Goal: Navigation & Orientation: Find specific page/section

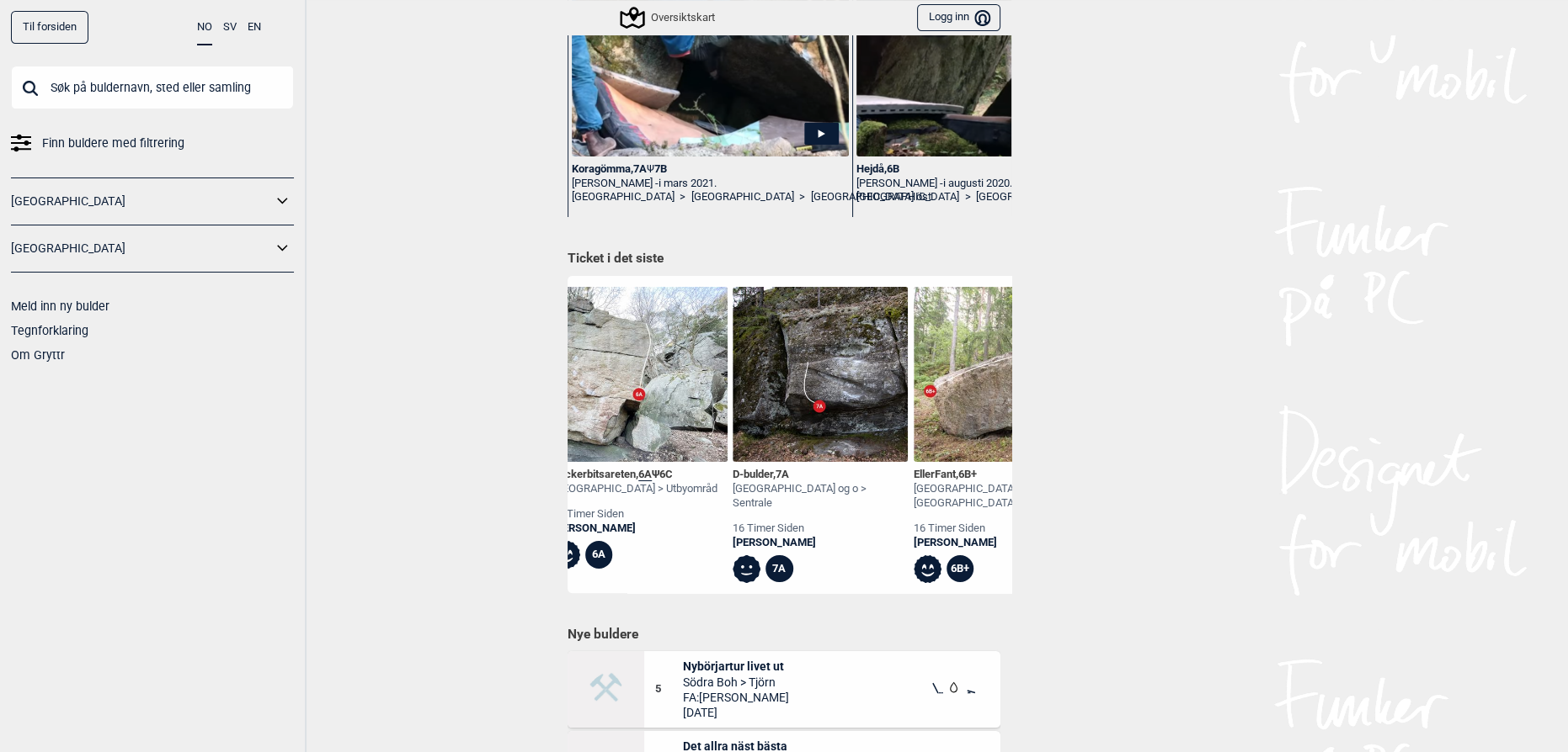
scroll to position [0, 1669]
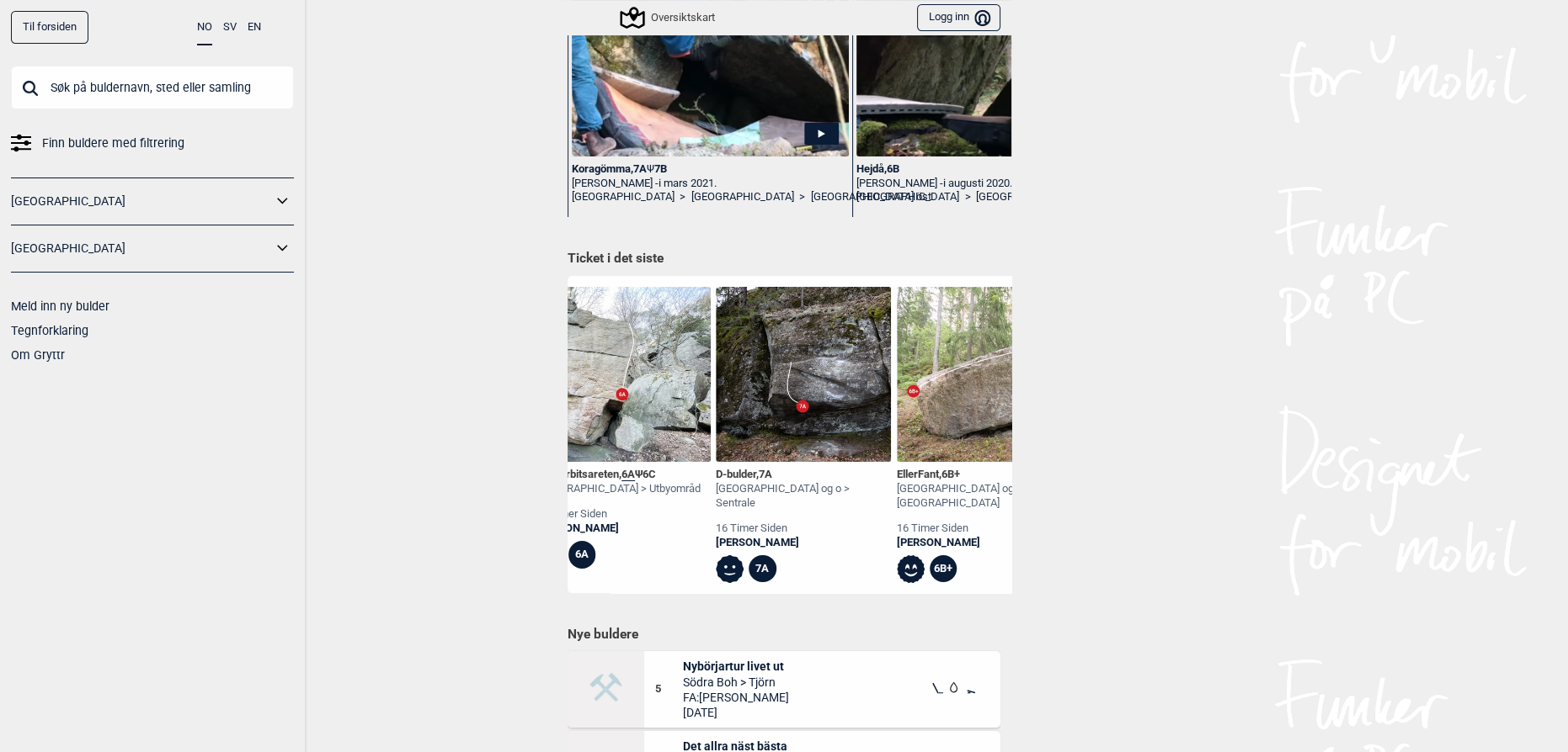
click at [772, 401] on img at bounding box center [803, 374] width 175 height 175
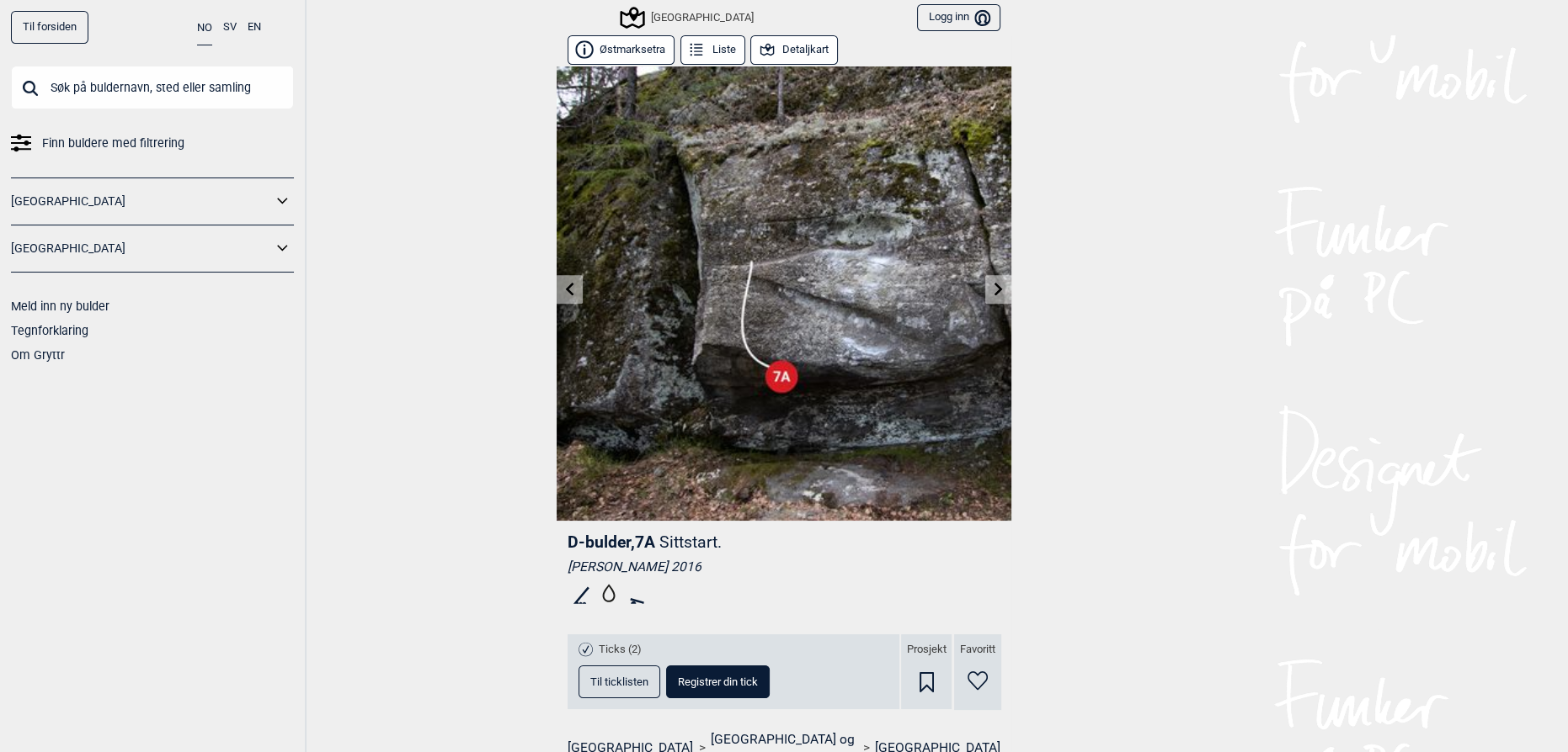
scroll to position [305, 0]
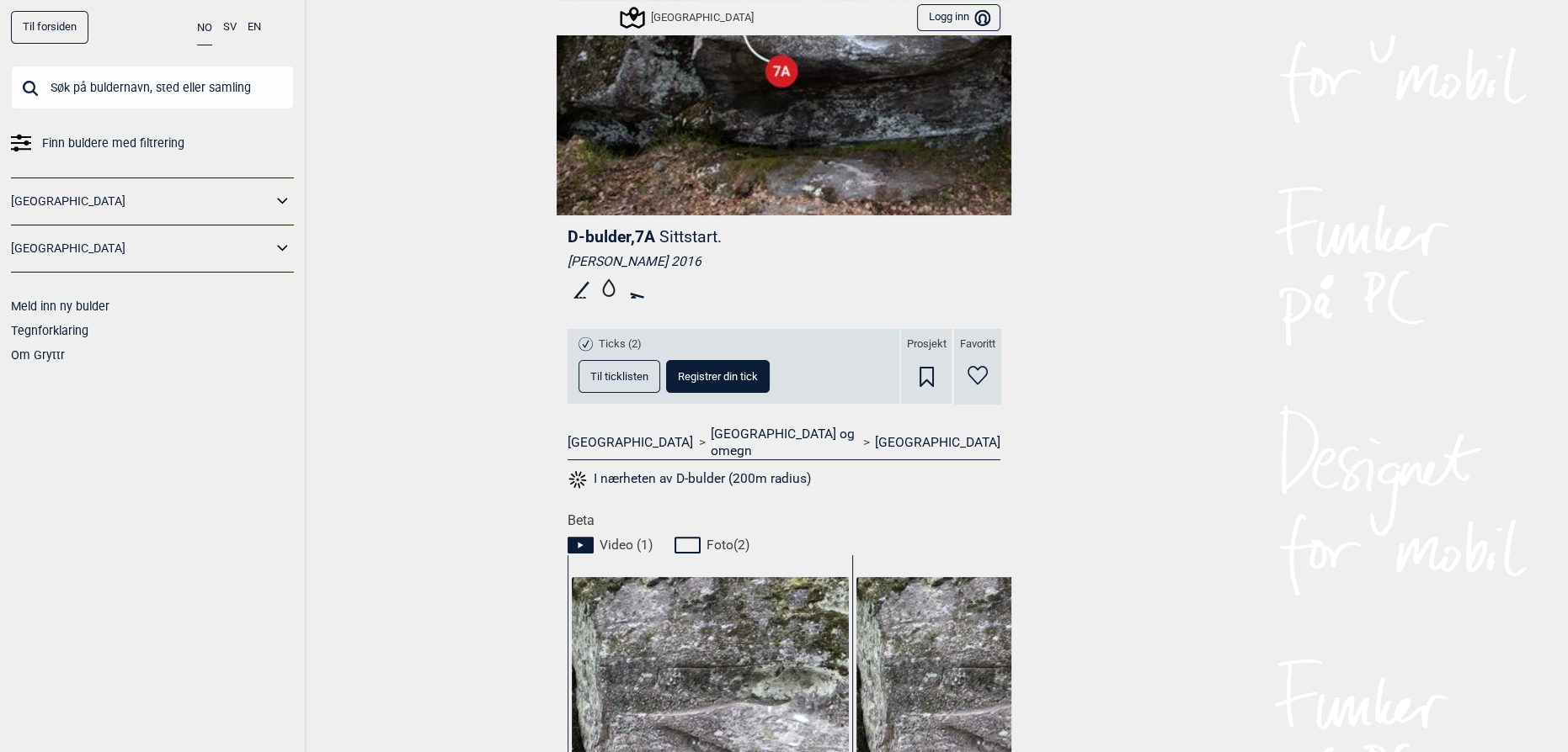
click at [626, 372] on span "Til ticklisten" at bounding box center [619, 377] width 58 height 11
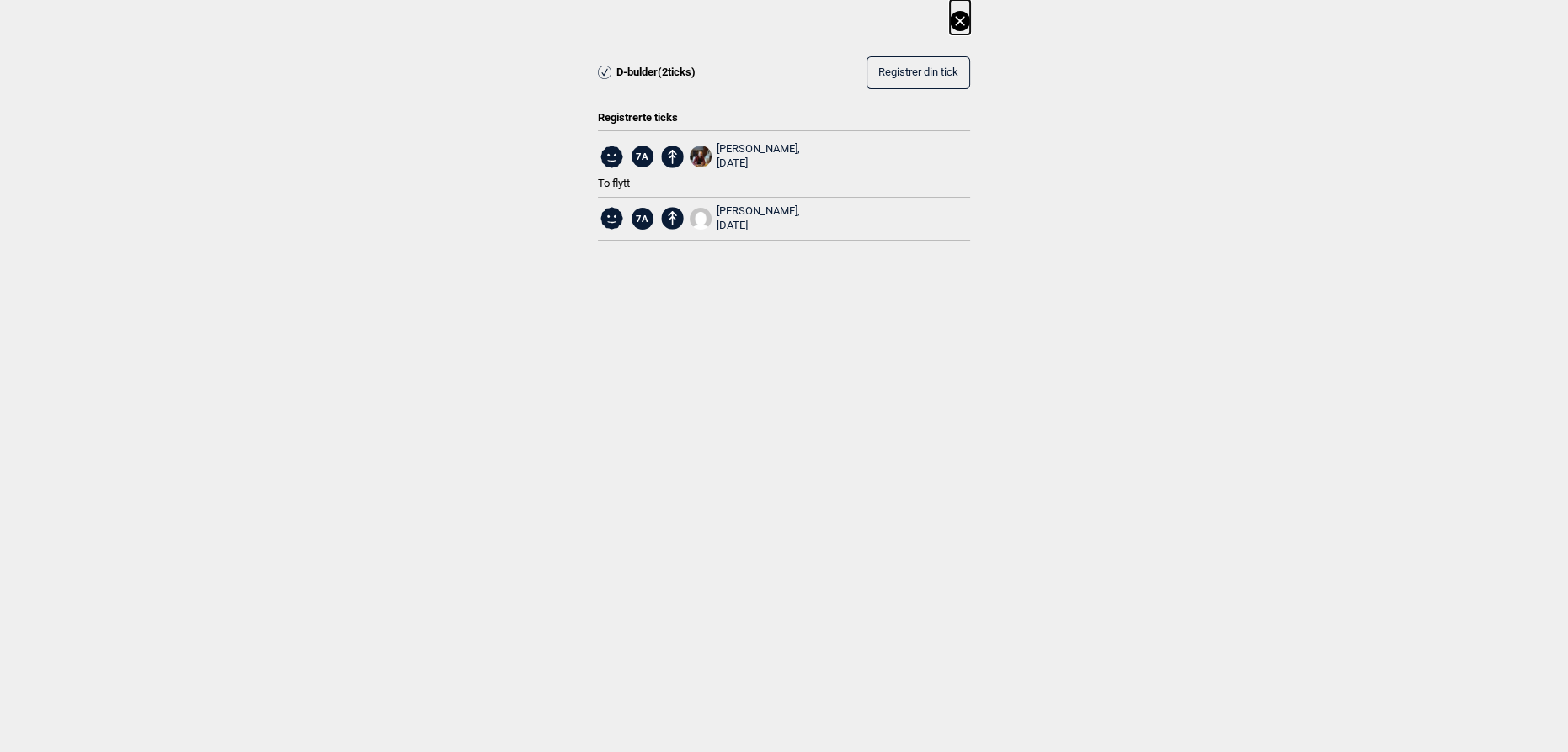
click at [959, 22] on icon at bounding box center [960, 20] width 20 height 20
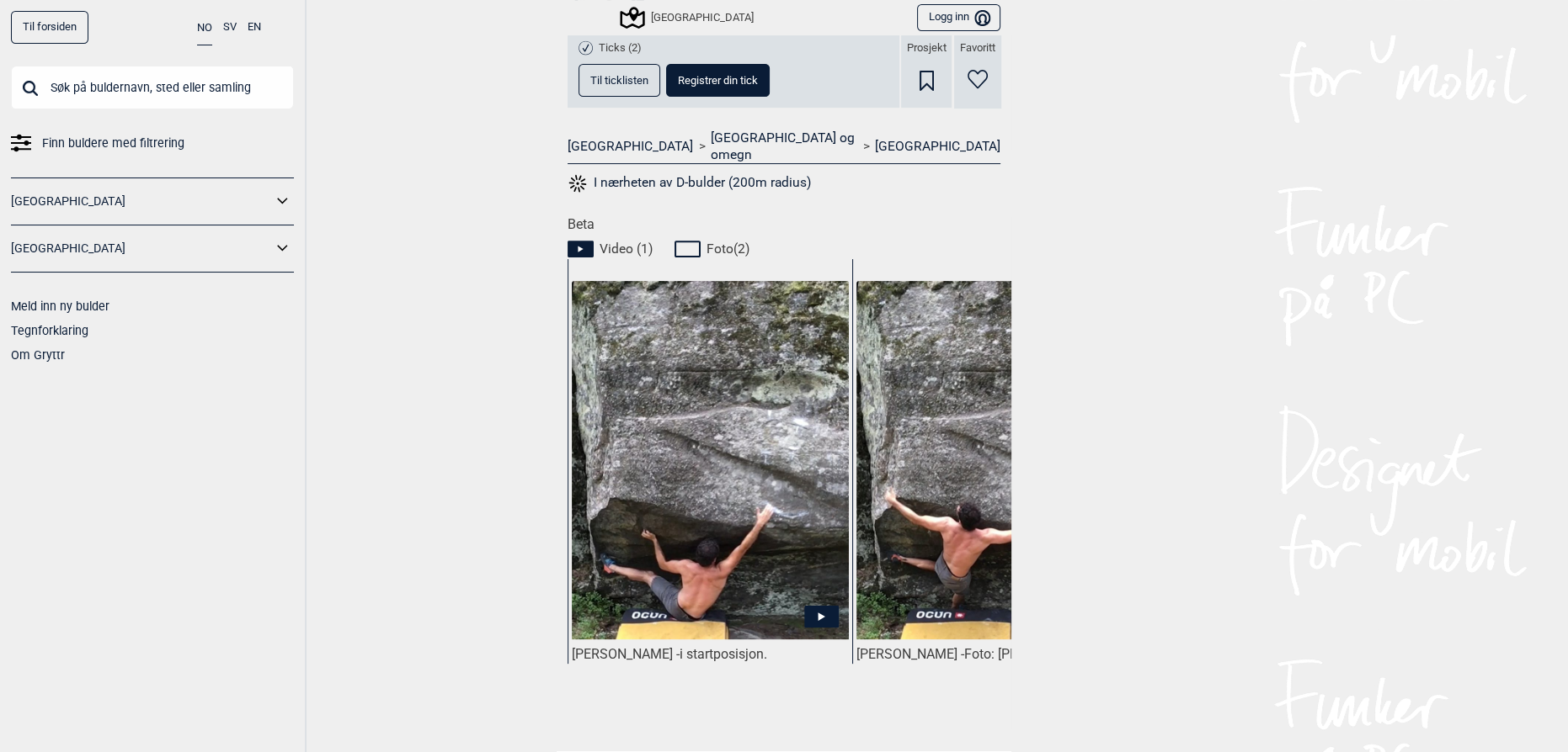
scroll to position [612, 0]
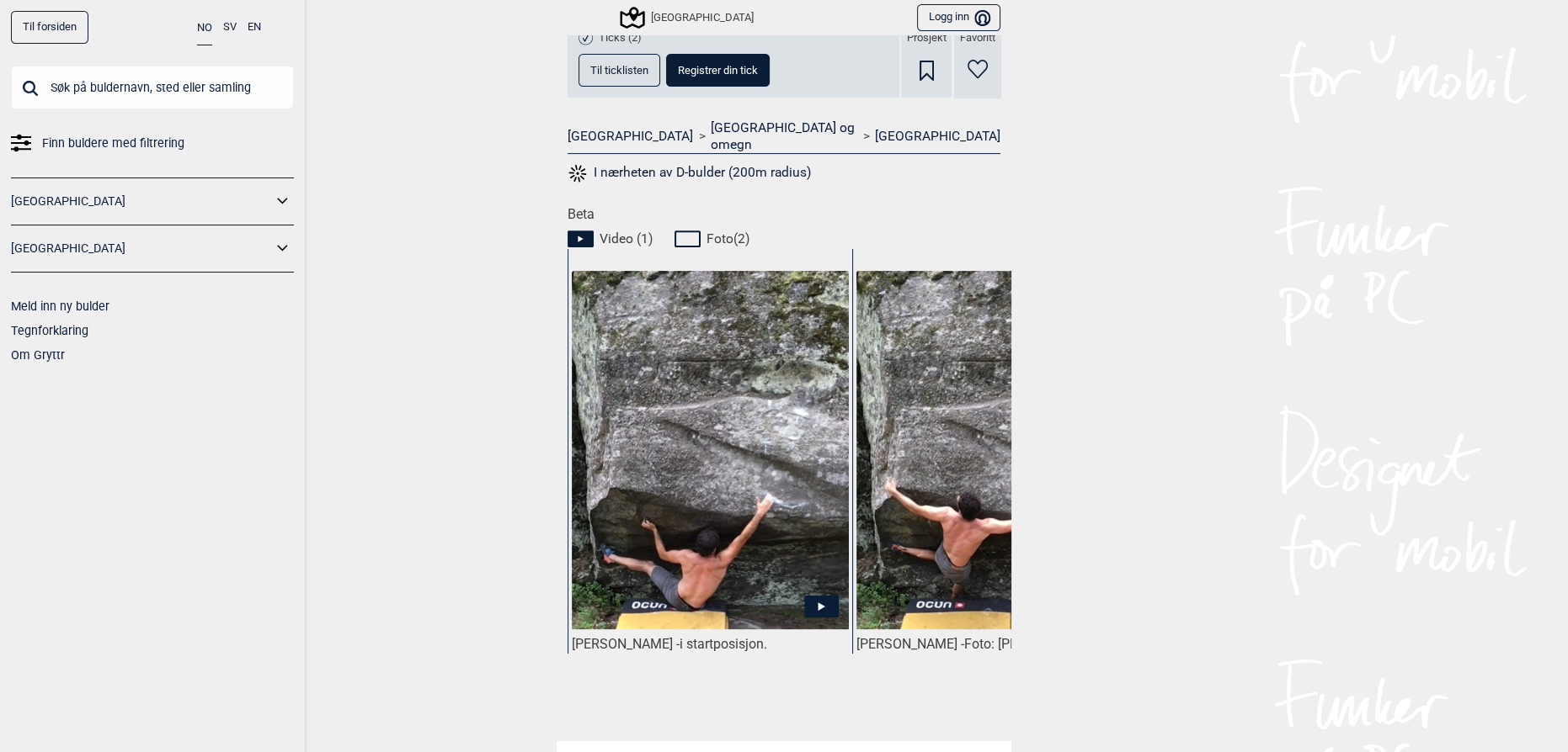
click at [759, 446] on img at bounding box center [710, 450] width 277 height 359
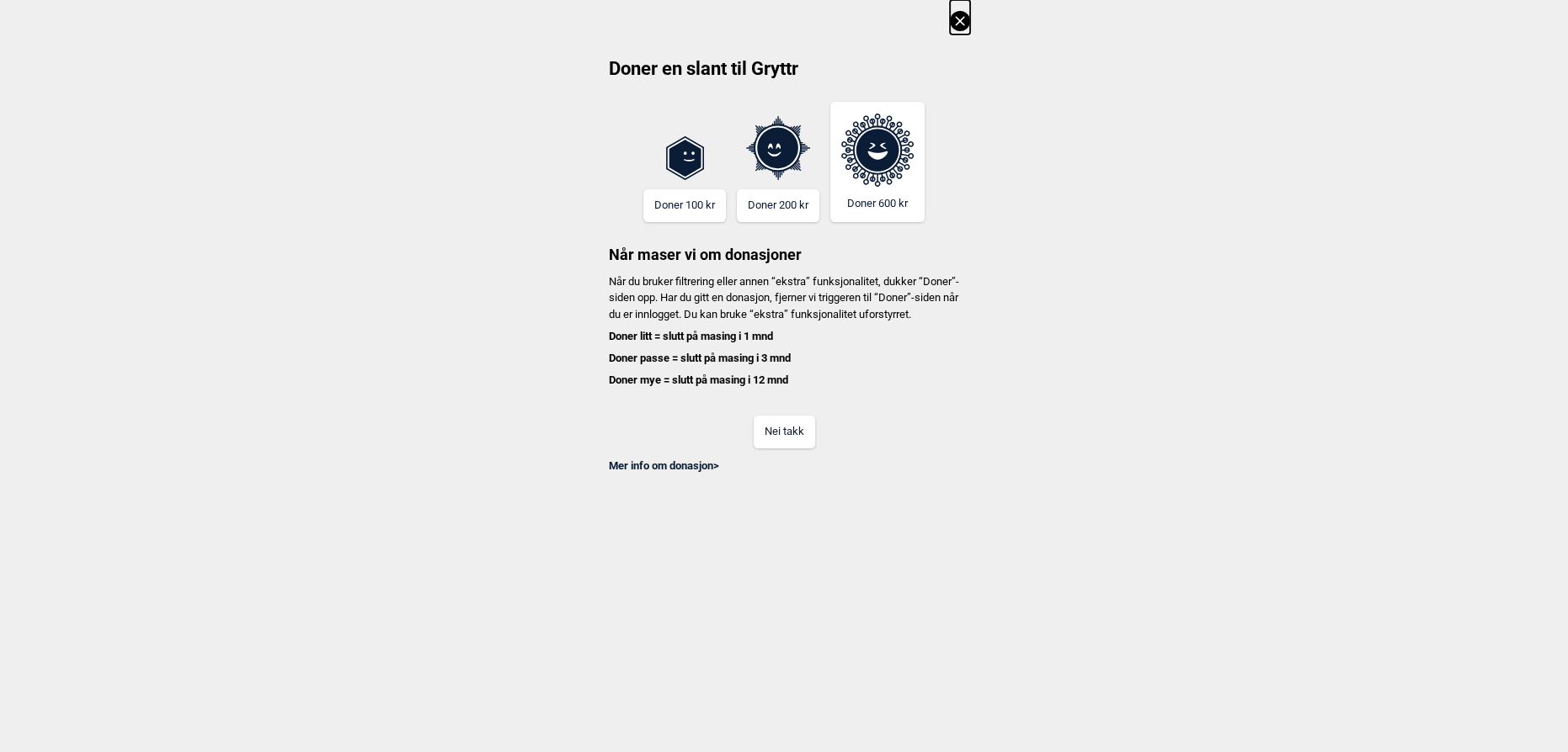
click at [774, 449] on button "Nei takk" at bounding box center [784, 432] width 61 height 33
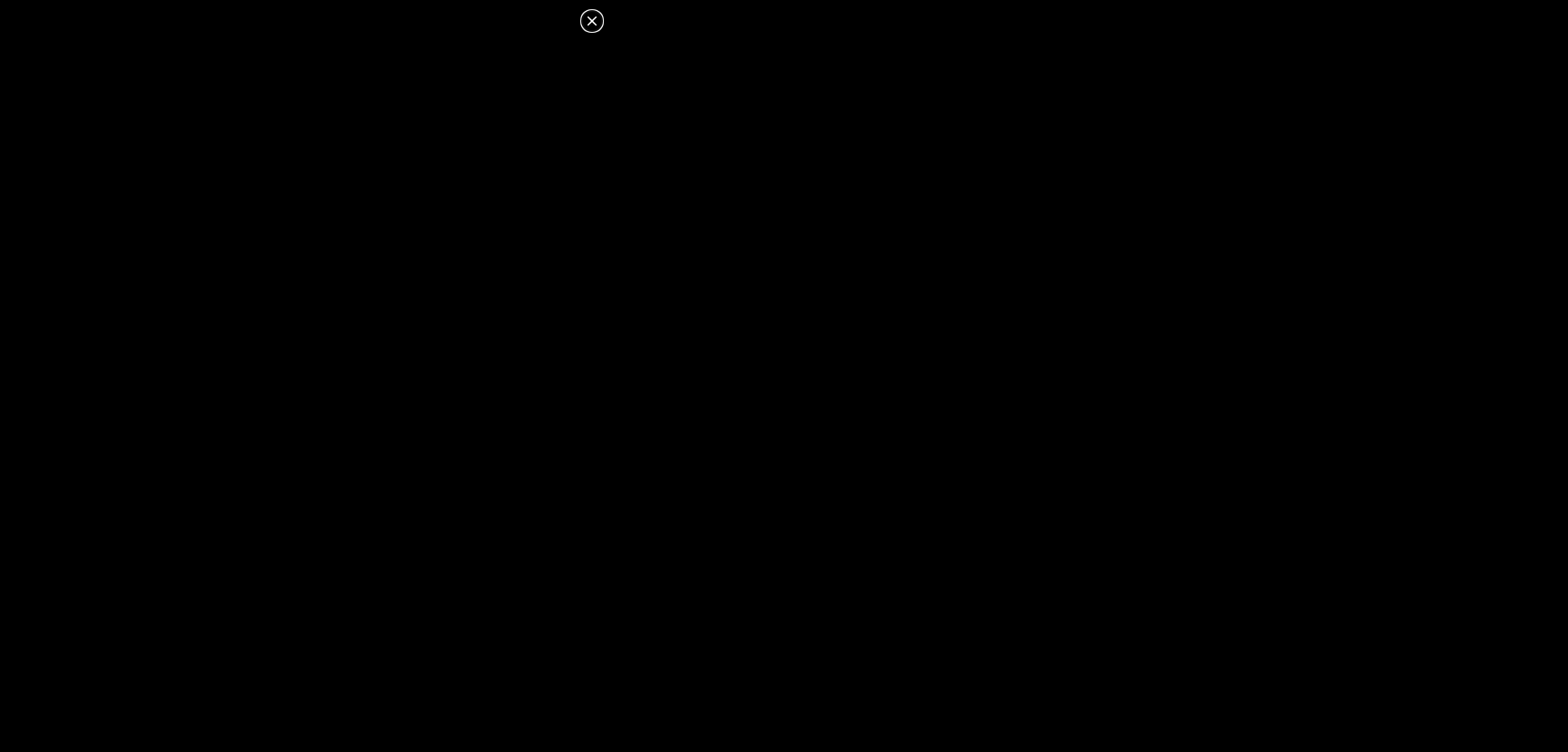
click at [590, 15] on icon at bounding box center [592, 20] width 20 height 20
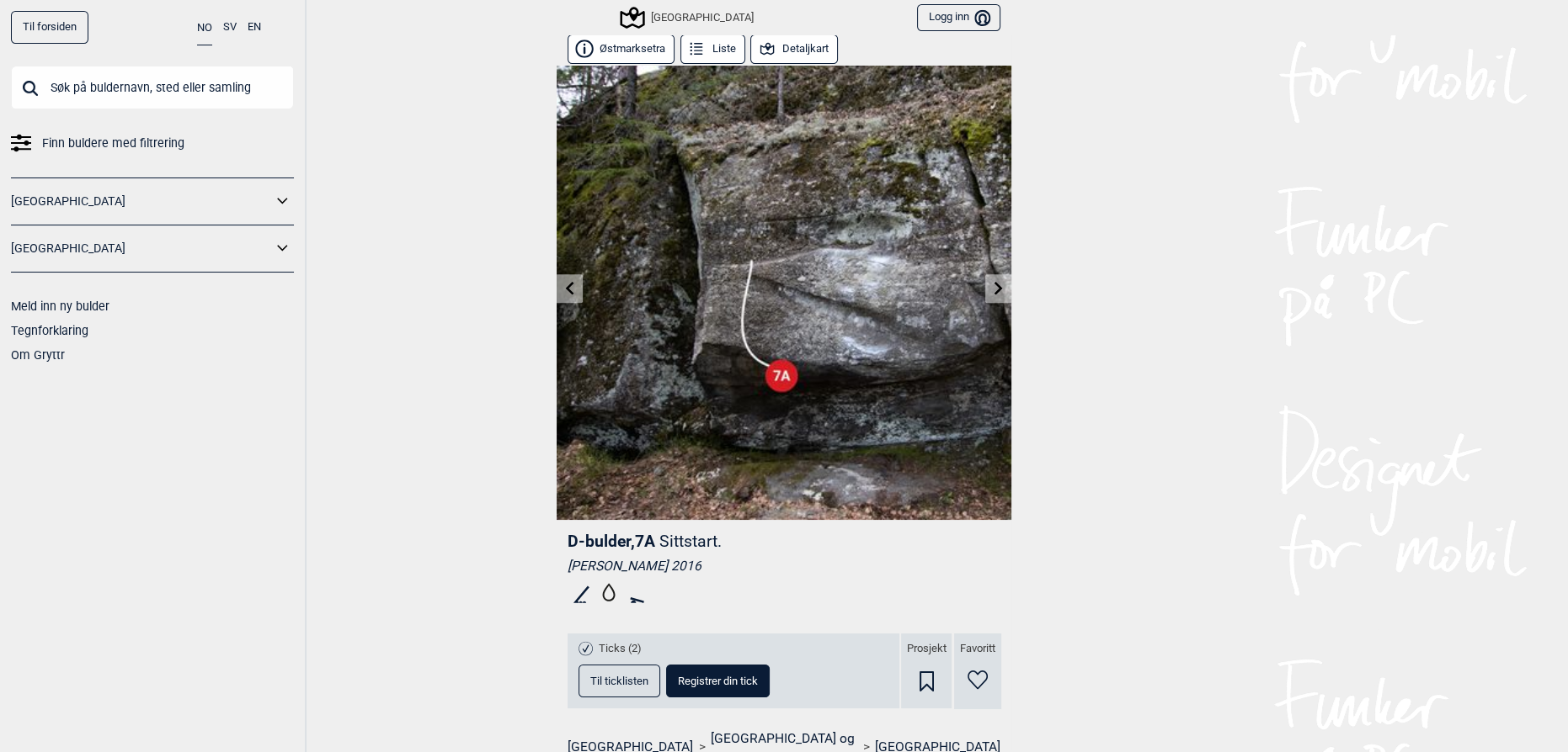
scroll to position [0, 0]
click at [999, 282] on link at bounding box center [997, 289] width 26 height 27
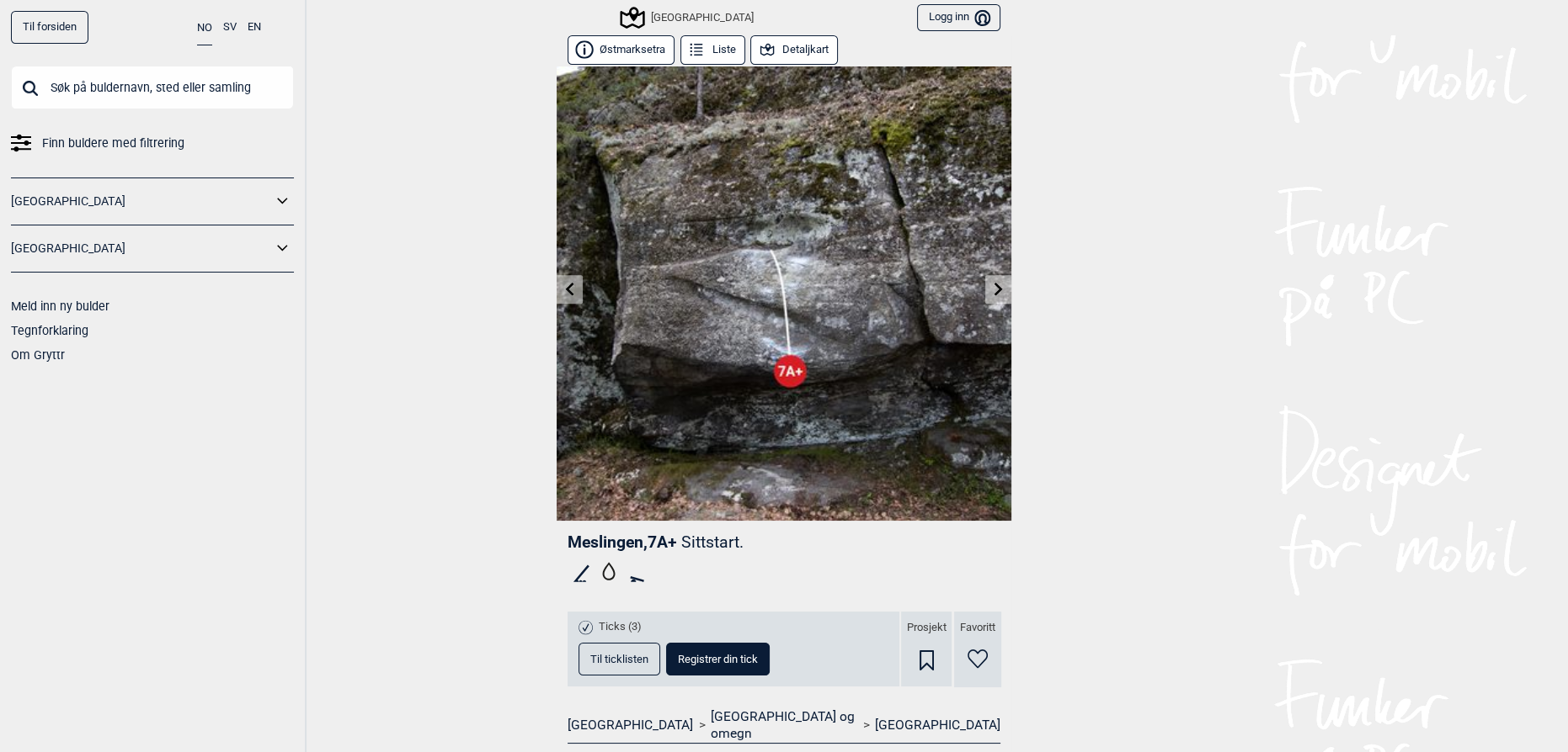
click at [590, 655] on span "Til ticklisten" at bounding box center [619, 659] width 58 height 11
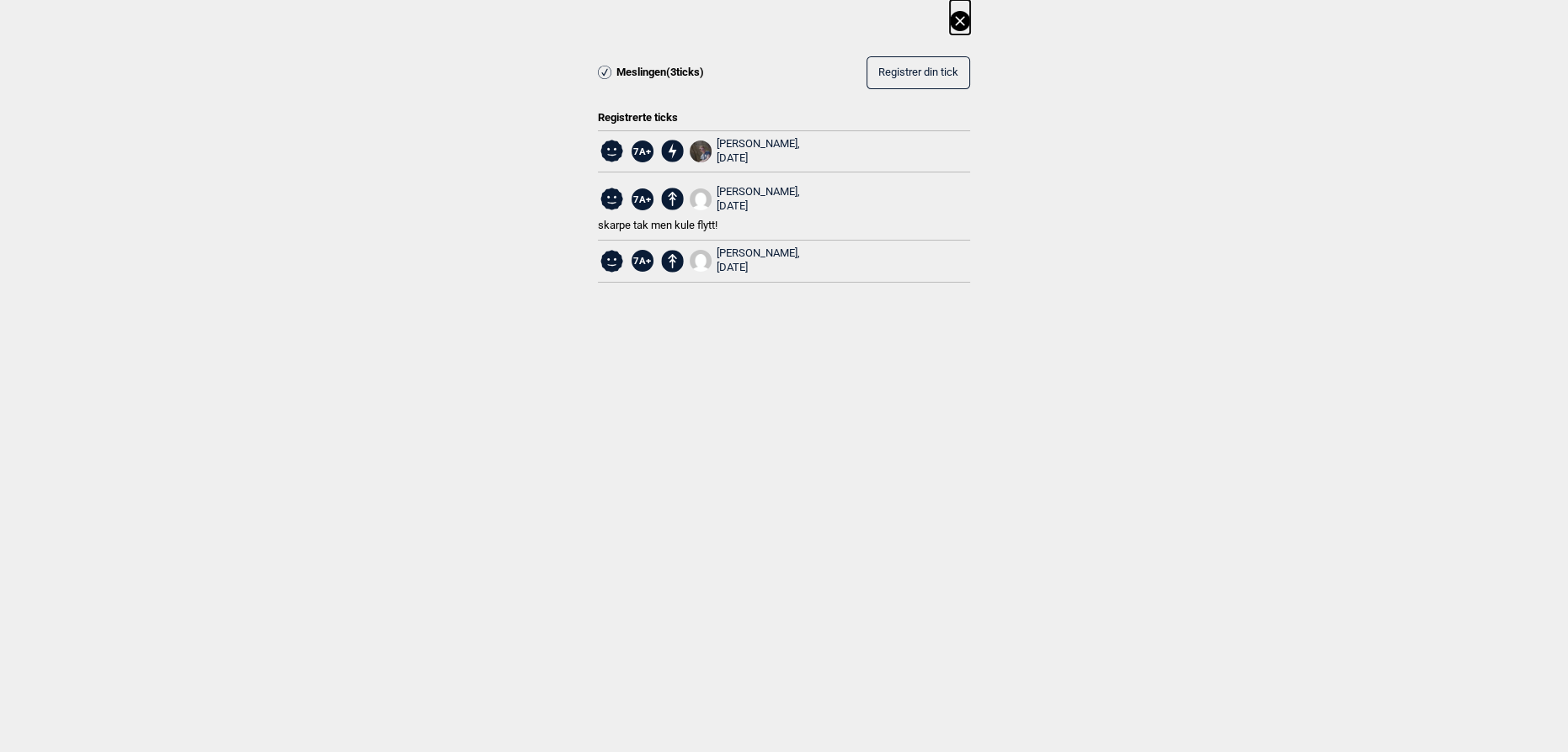
click at [965, 20] on icon at bounding box center [960, 20] width 20 height 20
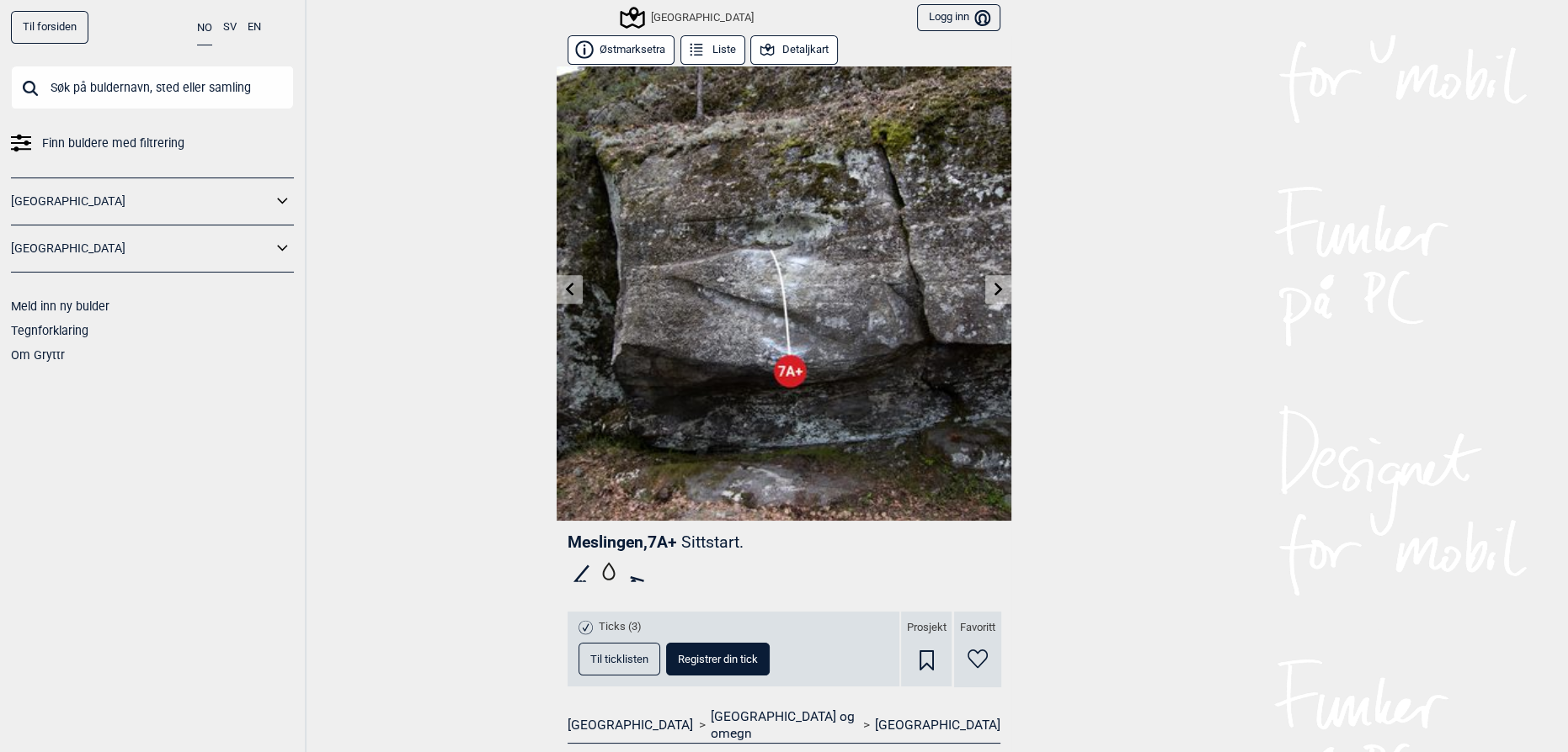
click at [999, 289] on link at bounding box center [997, 289] width 26 height 27
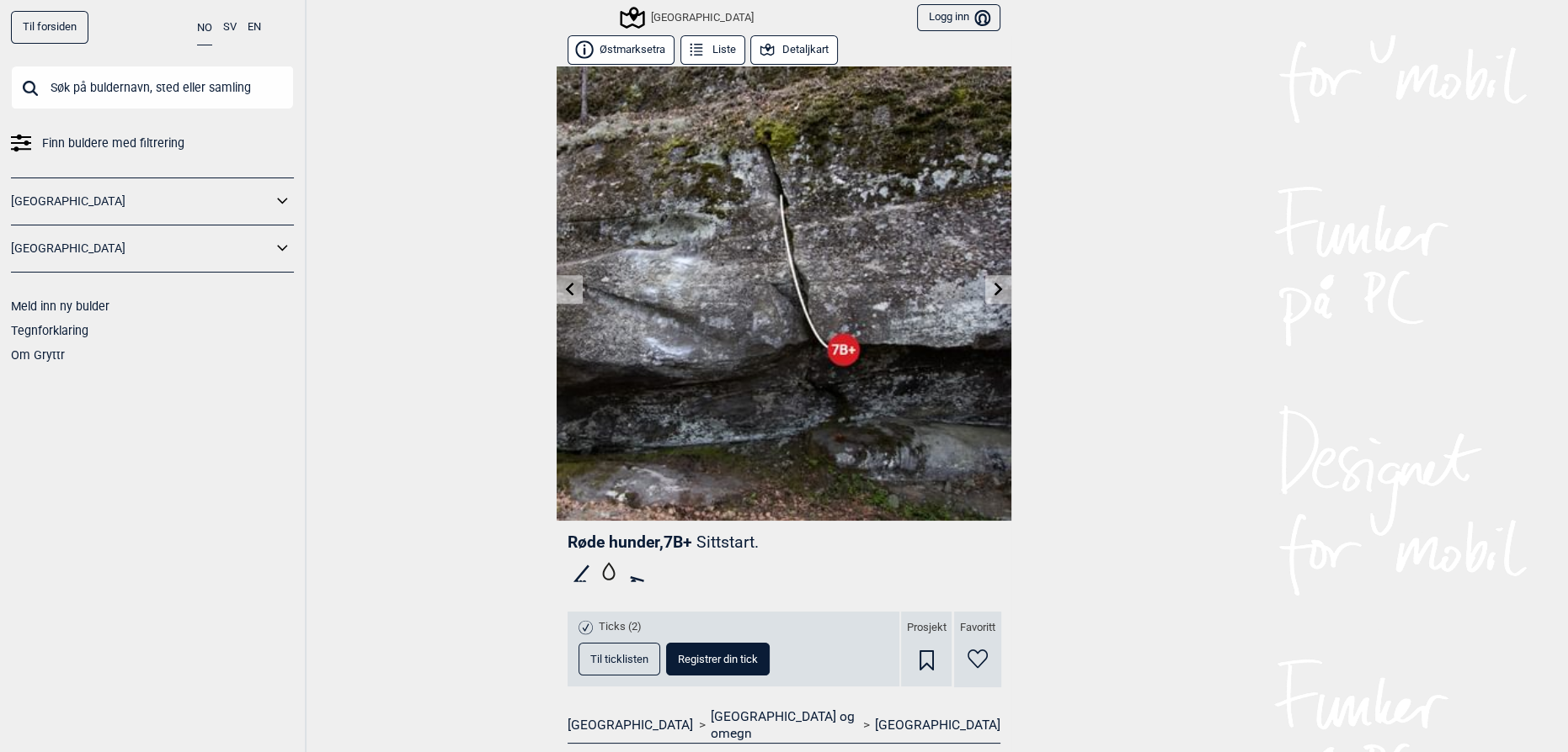
click at [595, 654] on span "Til ticklisten" at bounding box center [619, 659] width 58 height 11
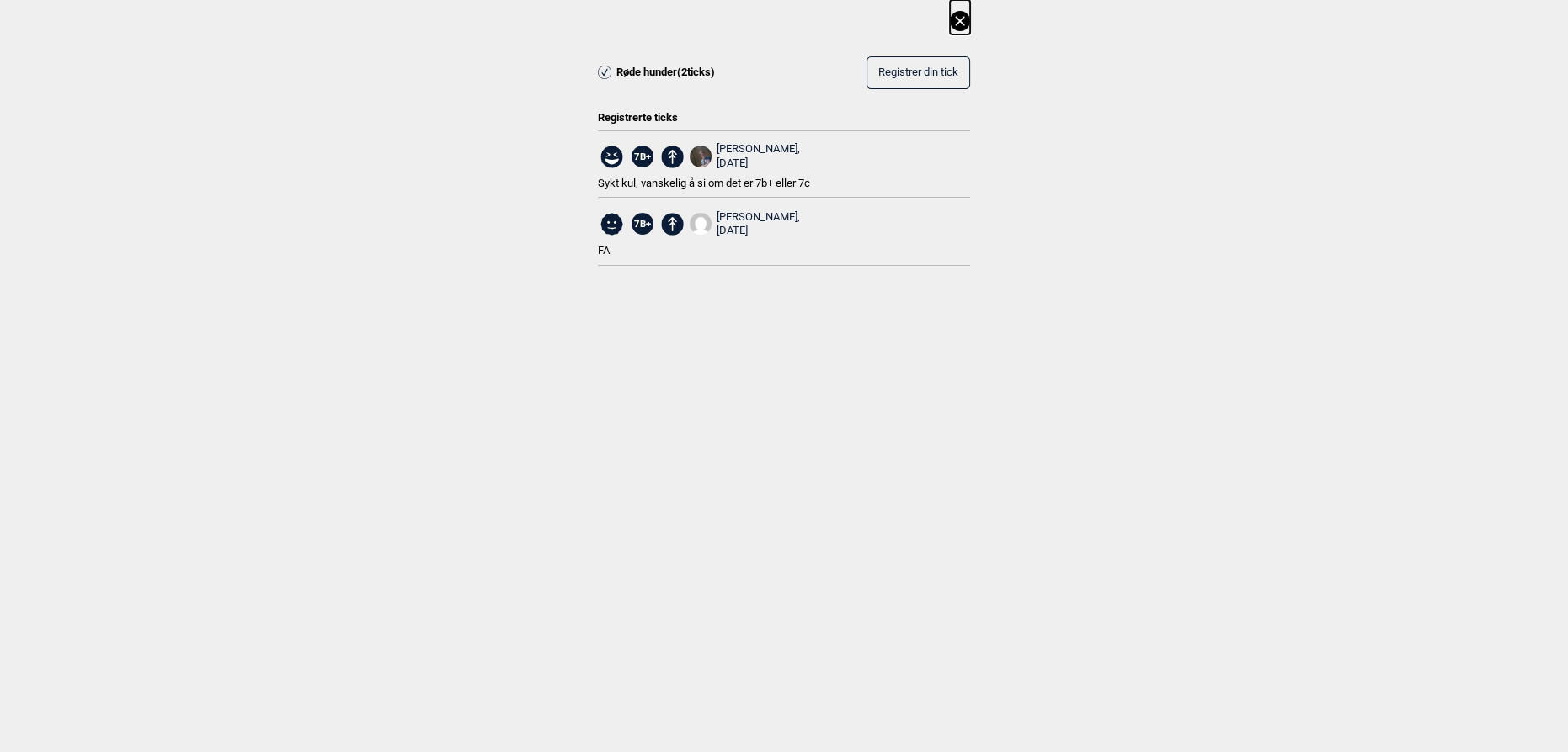
click at [965, 22] on icon at bounding box center [960, 20] width 20 height 20
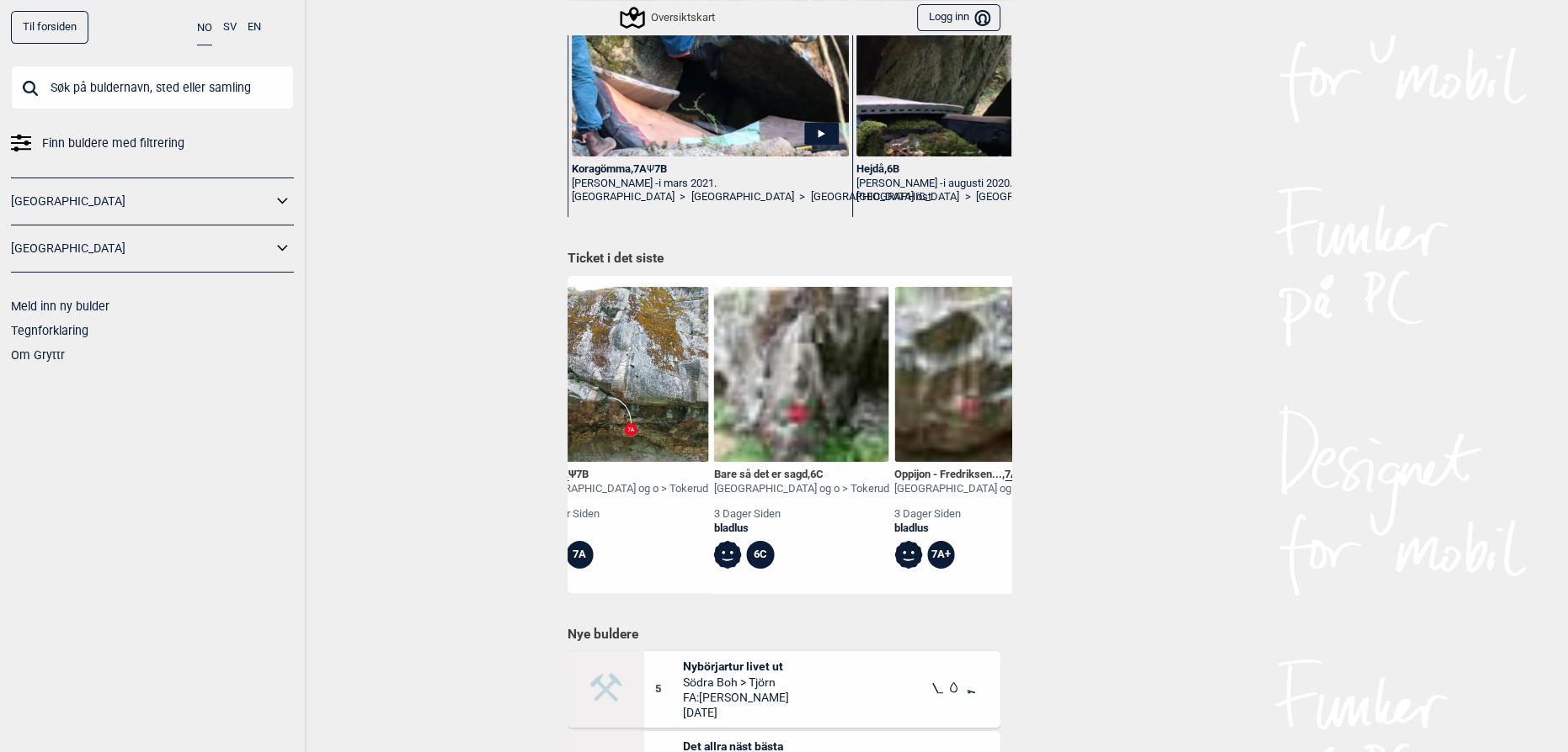
scroll to position [0, 4603]
